Goal: Task Accomplishment & Management: Manage account settings

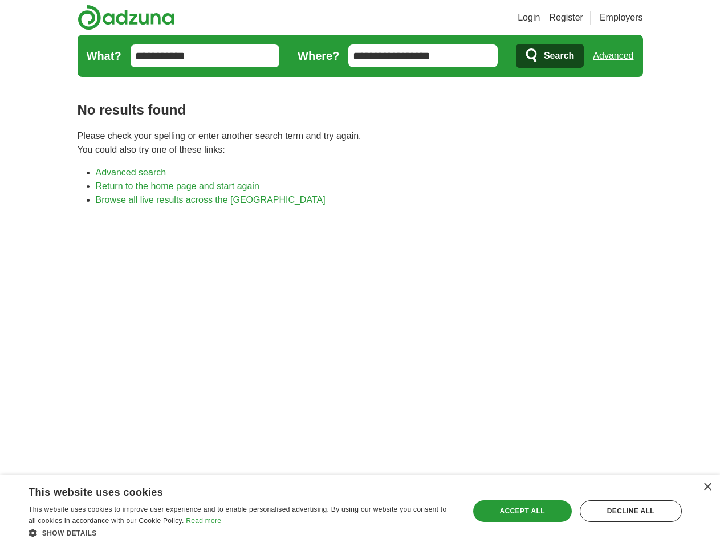
click at [540, 18] on link "Login" at bounding box center [529, 18] width 22 height 14
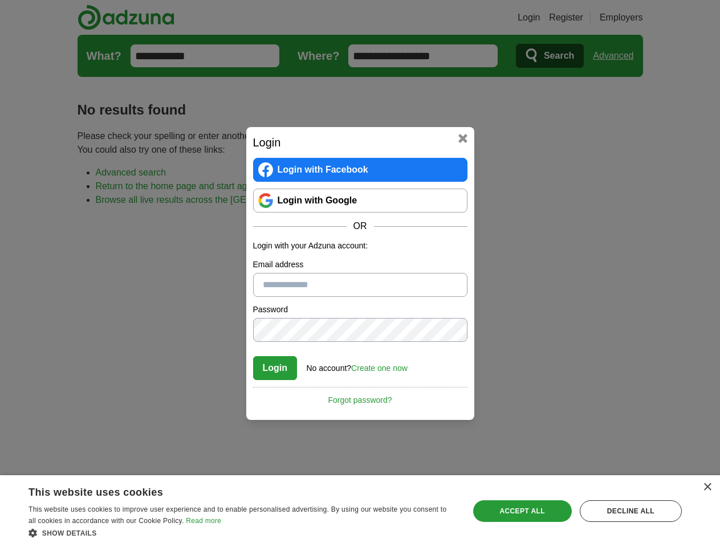
click at [635, 18] on div "Login Login with Facebook Login with Google OR Login with your Adzuna account: …" at bounding box center [360, 273] width 720 height 547
click at [618, 56] on div "Login Login with Facebook Login with Google OR Login with your Adzuna account: …" at bounding box center [360, 273] width 720 height 547
click at [707, 488] on div "×" at bounding box center [707, 488] width 9 height 9
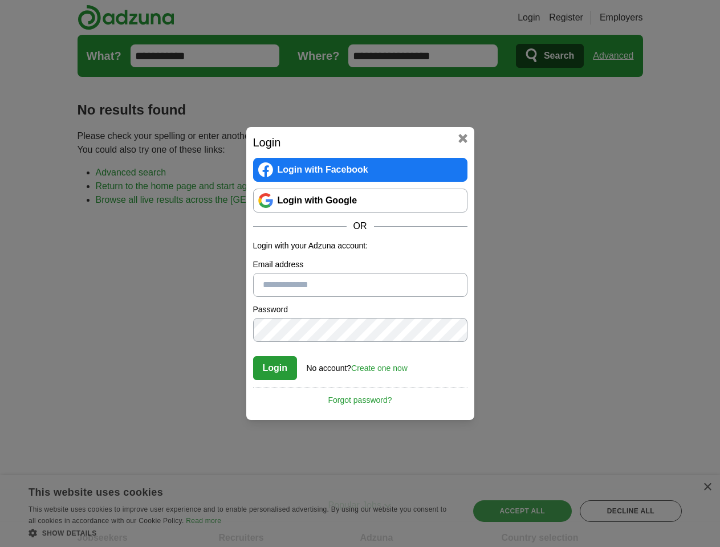
click at [242, 533] on div "Login Login with Facebook Login with Google OR Login with your Adzuna account: …" at bounding box center [360, 273] width 720 height 547
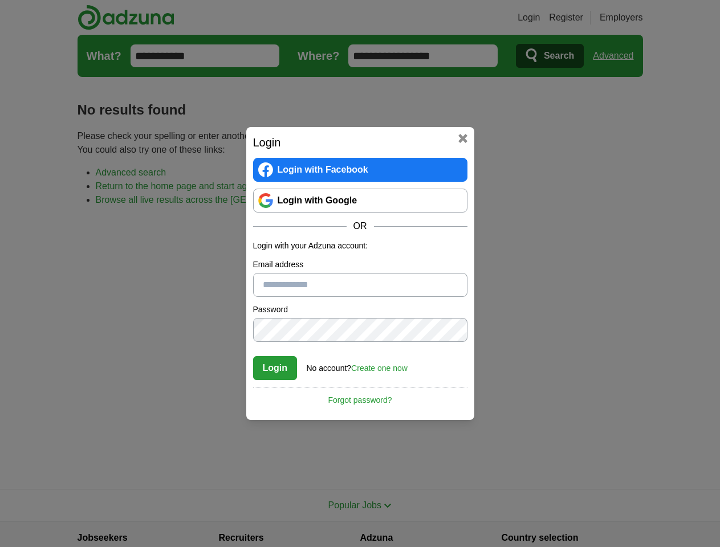
click at [522, 511] on div "Login Login with Facebook Login with Google OR Login with your Adzuna account: …" at bounding box center [360, 273] width 720 height 547
click at [631, 511] on div "Login Login with Facebook Login with Google OR Login with your Adzuna account: …" at bounding box center [360, 273] width 720 height 547
click at [35, 544] on div "Login Login with Facebook Login with Google OR Login with your Adzuna account: …" at bounding box center [360, 273] width 720 height 547
click at [154, 544] on div "Login Login with Facebook Login with Google OR Login with your Adzuna account: …" at bounding box center [360, 273] width 720 height 547
click at [245, 544] on div "Login Login with Facebook Login with Google OR Login with your Adzuna account: …" at bounding box center [360, 273] width 720 height 547
